Goal: Task Accomplishment & Management: Use online tool/utility

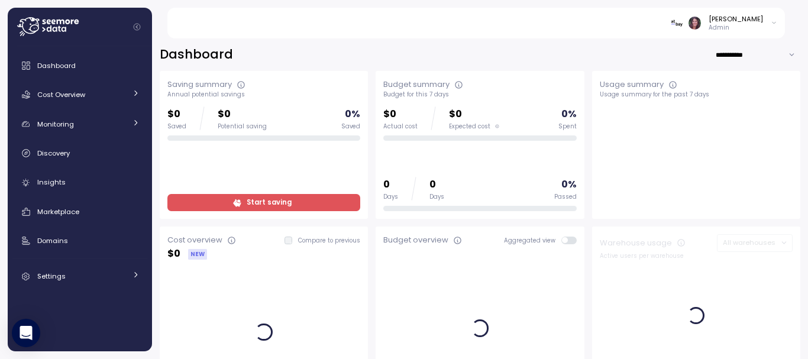
click at [695, 38] on div "[PERSON_NAME] Admin" at bounding box center [483, 23] width 605 height 31
click at [683, 21] on img at bounding box center [677, 23] width 12 height 12
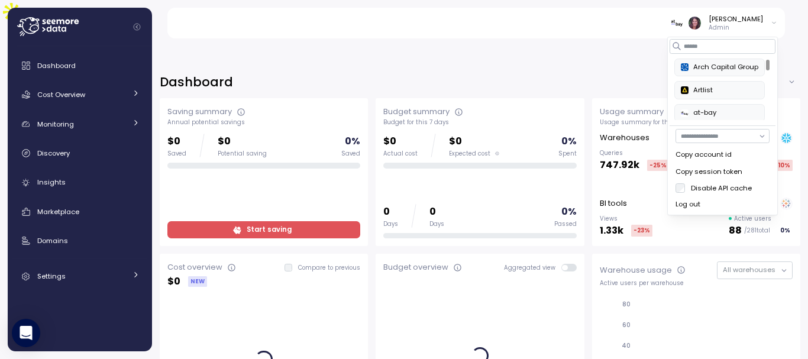
click at [683, 23] on img at bounding box center [677, 23] width 12 height 12
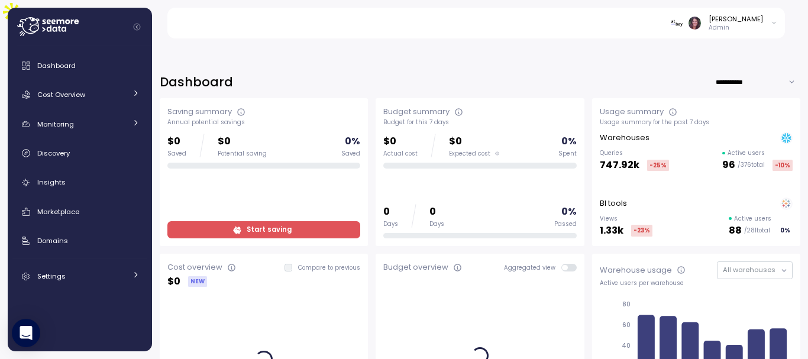
click at [683, 23] on img at bounding box center [677, 23] width 12 height 12
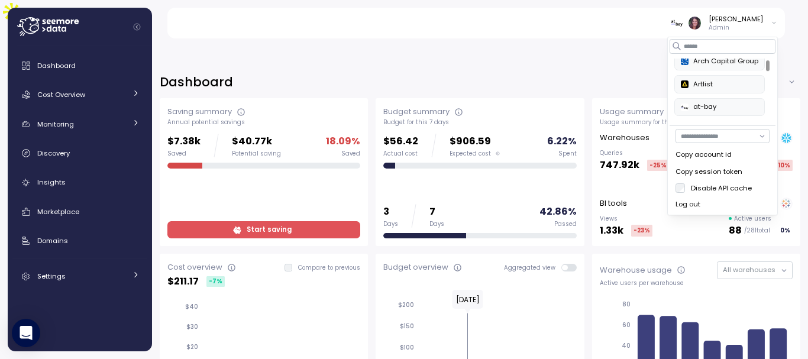
scroll to position [7, 0]
click at [734, 88] on div "Artlist" at bounding box center [720, 84] width 78 height 11
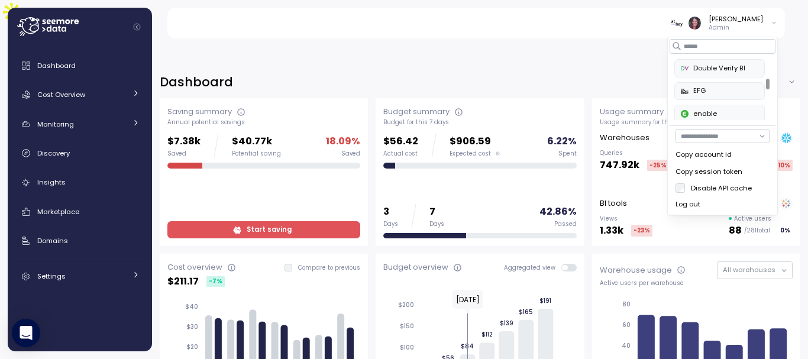
scroll to position [198, 0]
click at [769, 84] on div at bounding box center [768, 84] width 4 height 11
click at [709, 96] on div "enable" at bounding box center [720, 97] width 78 height 11
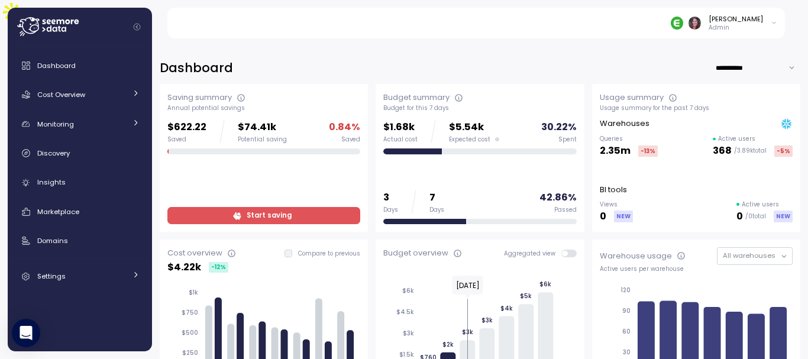
scroll to position [12, 0]
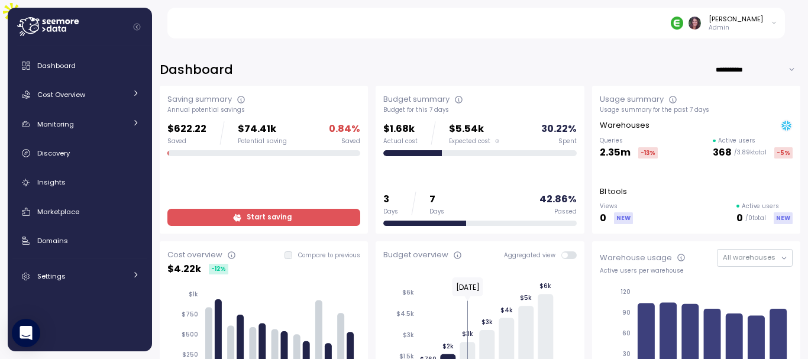
click at [458, 86] on div "Budget summary Budget for this 7 days $1.68k Actual cost $5.54k Expected cost 3…" at bounding box center [480, 160] width 208 height 148
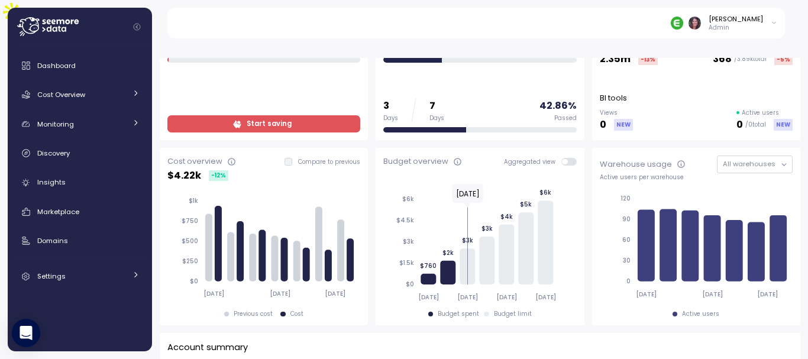
click at [499, 310] on div "Budget limit" at bounding box center [513, 314] width 38 height 8
click at [518, 212] on icon at bounding box center [525, 248] width 15 height 72
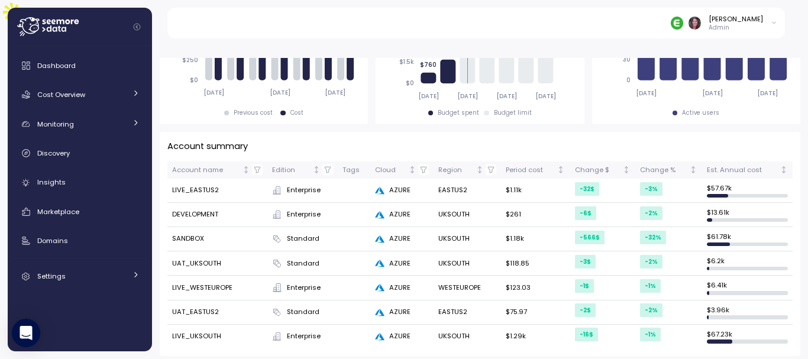
scroll to position [306, 0]
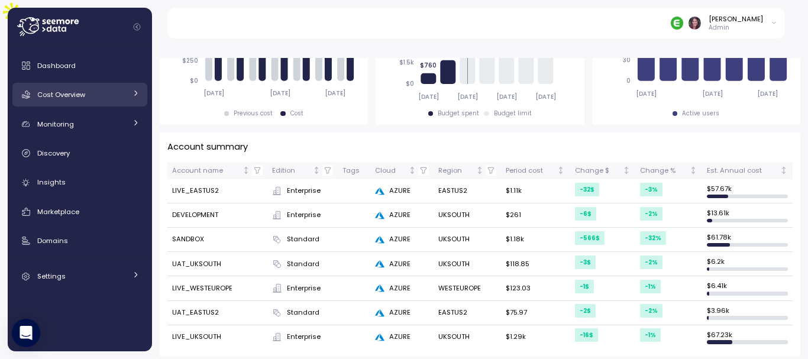
click at [111, 96] on div "Cost Overview" at bounding box center [81, 95] width 89 height 12
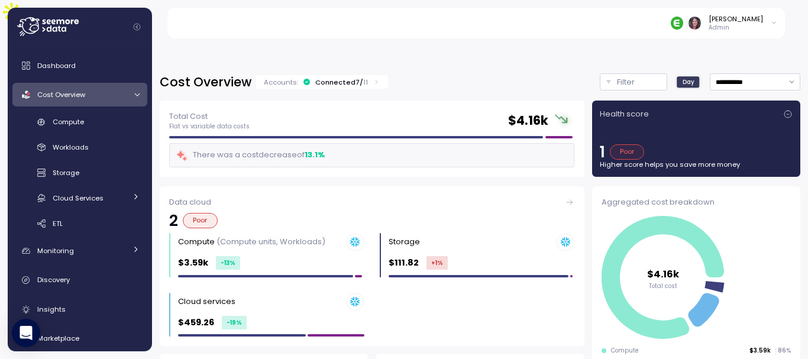
click at [363, 78] on p "11" at bounding box center [365, 82] width 5 height 9
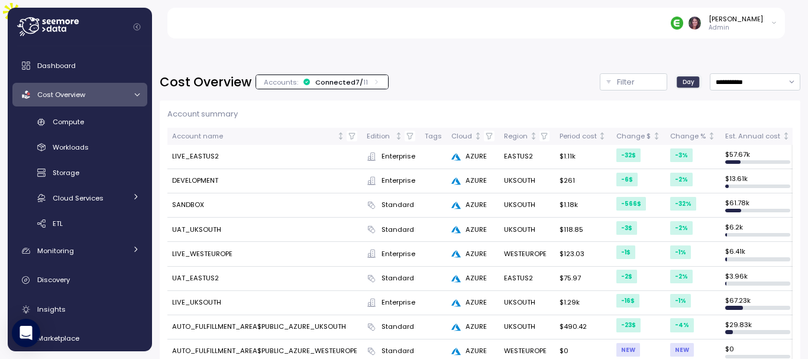
click at [488, 91] on div "Account summary Account name Edition Tags Cloud Region Period cost Change $ Cha…" at bounding box center [480, 255] width 641 height 329
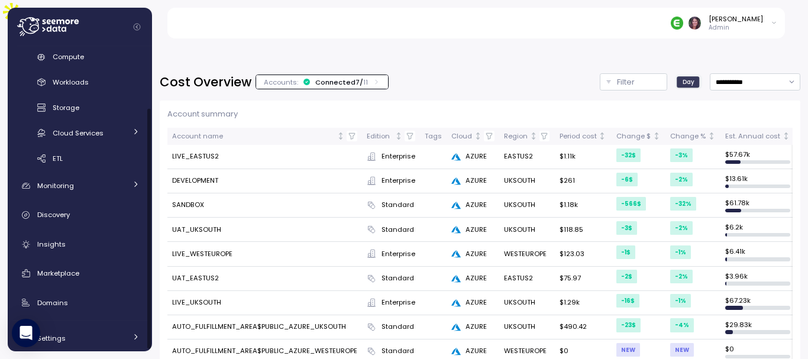
scroll to position [77, 0]
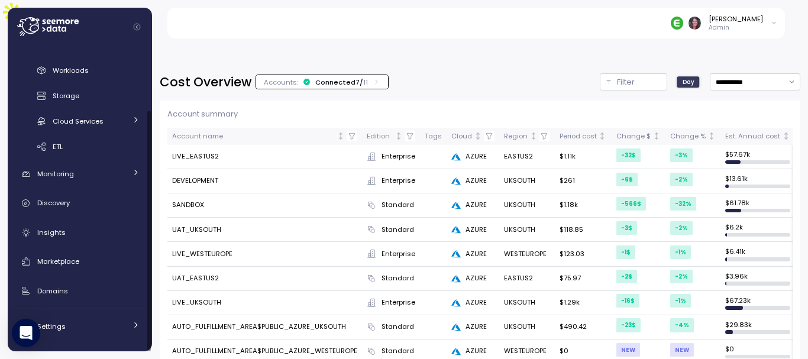
click at [151, 256] on div at bounding box center [149, 198] width 6 height 305
click at [97, 260] on div "Marketplace" at bounding box center [88, 262] width 102 height 12
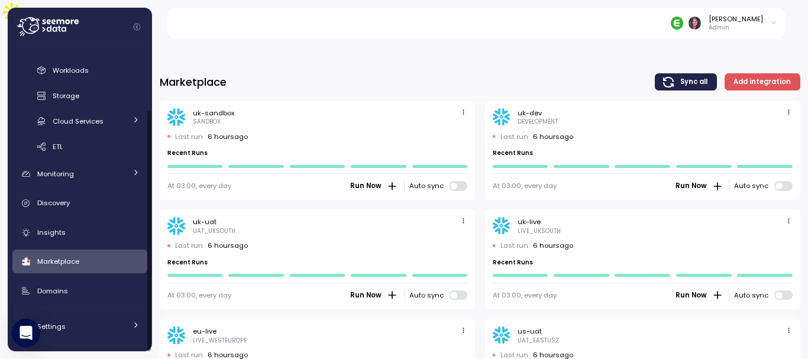
scroll to position [149, 0]
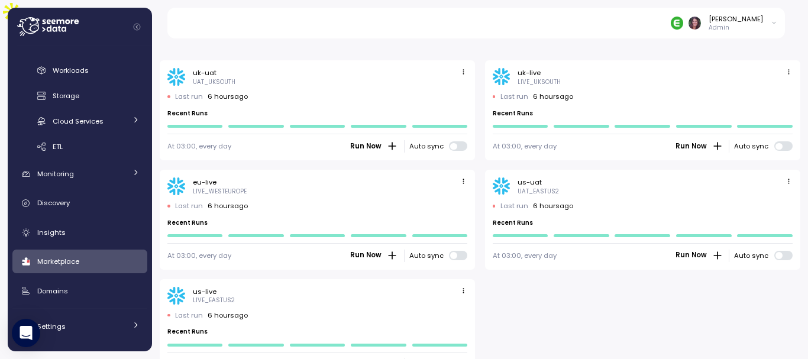
click at [780, 27] on main "Marketplace Sync all Add integration uk-sandbox SANDBOX Last run 6 hours ago Re…" at bounding box center [408, 206] width 800 height 359
